Goal: Navigation & Orientation: Find specific page/section

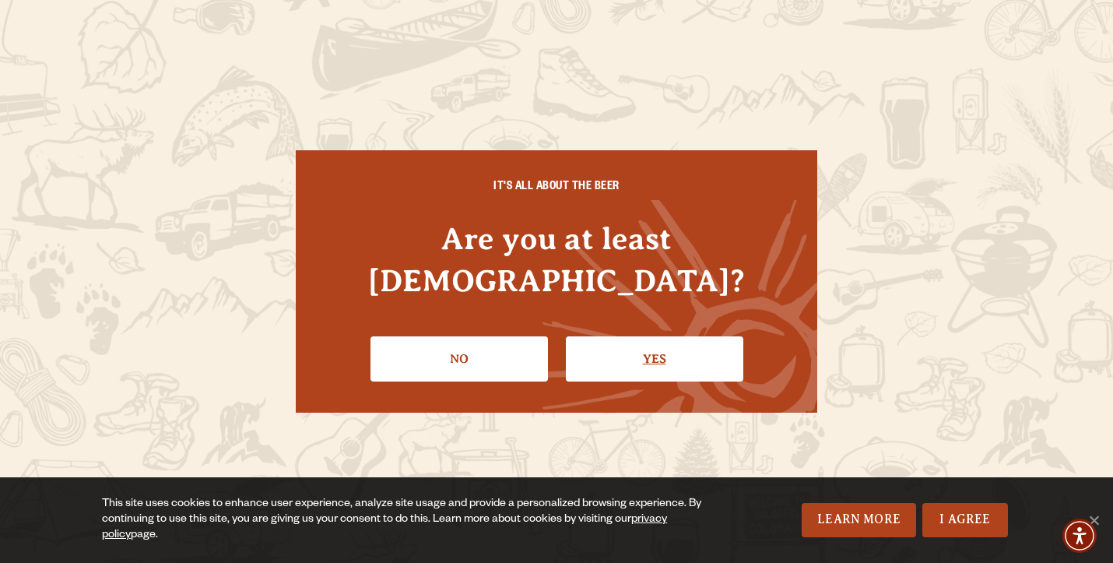
click at [658, 350] on link "Yes" at bounding box center [654, 358] width 177 height 45
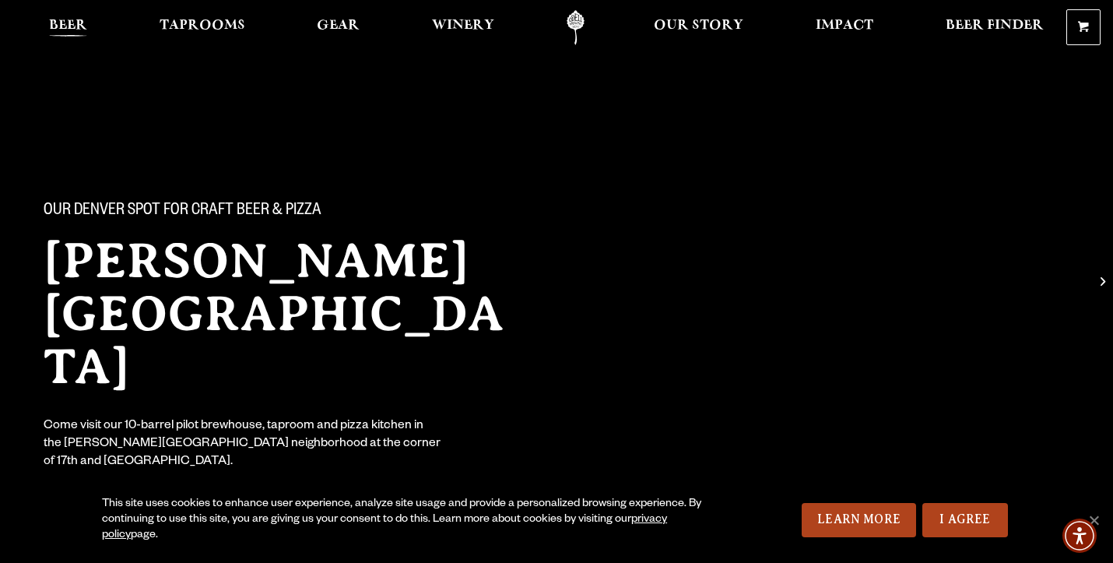
click at [70, 23] on span "Beer" at bounding box center [68, 25] width 38 height 12
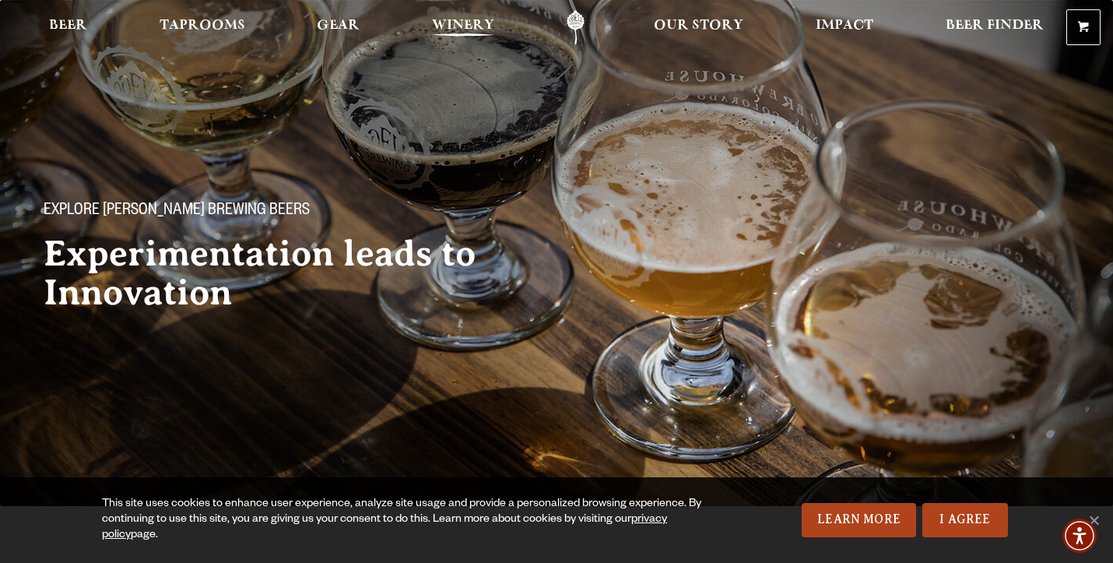
click at [474, 19] on span "Winery" at bounding box center [463, 25] width 62 height 12
